Goal: Task Accomplishment & Management: Manage account settings

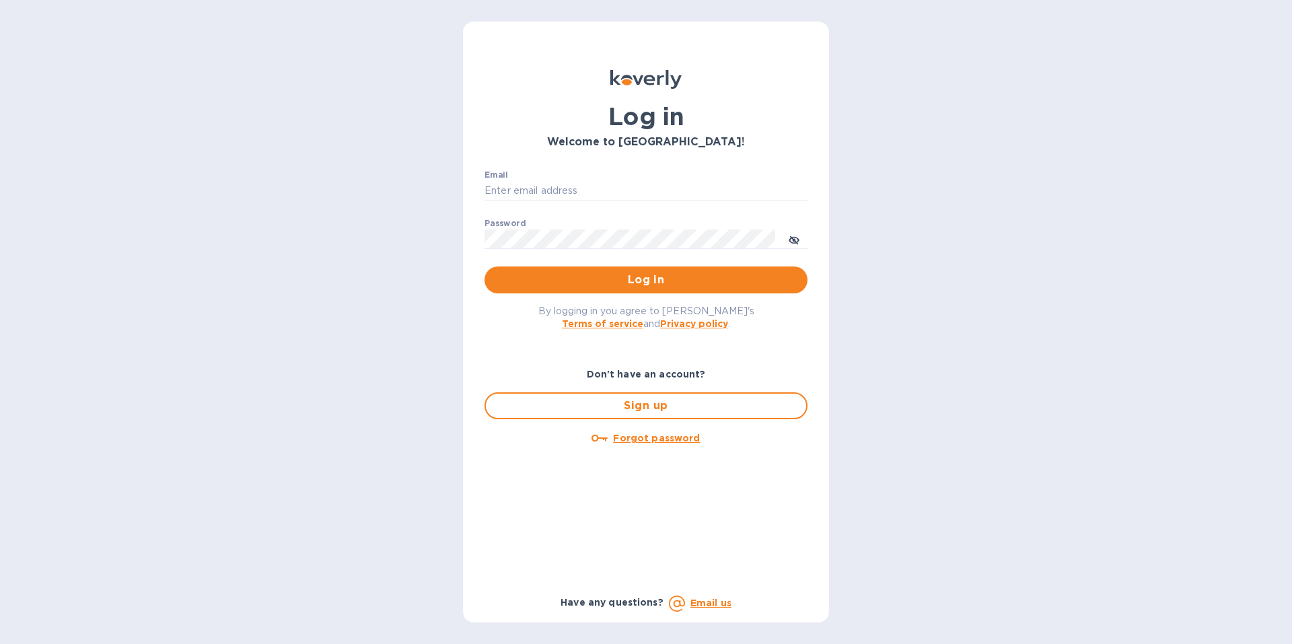
type input "jacobo@bennetthome.com"
click at [614, 287] on span "Log in" at bounding box center [645, 280] width 301 height 16
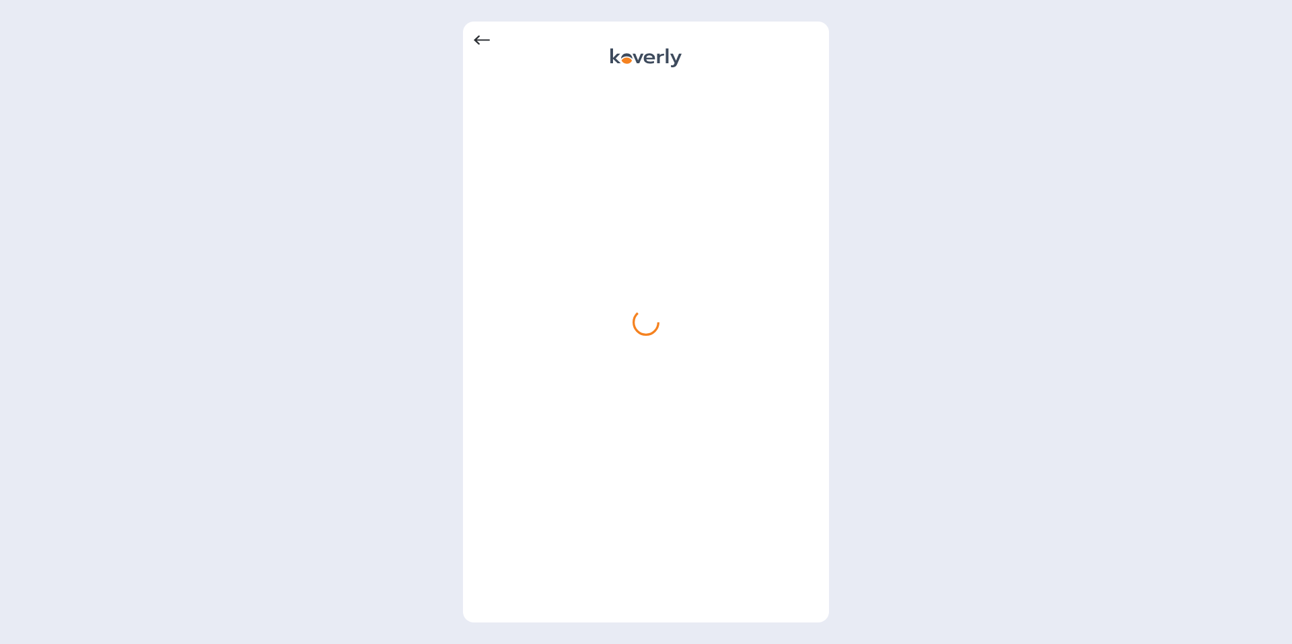
click at [648, 243] on div at bounding box center [646, 346] width 344 height 531
click at [650, 58] on icon at bounding box center [649, 58] width 11 height 10
click at [702, 266] on div at bounding box center [646, 346] width 344 height 531
click at [709, 126] on div at bounding box center [646, 346] width 344 height 531
